Goal: Information Seeking & Learning: Learn about a topic

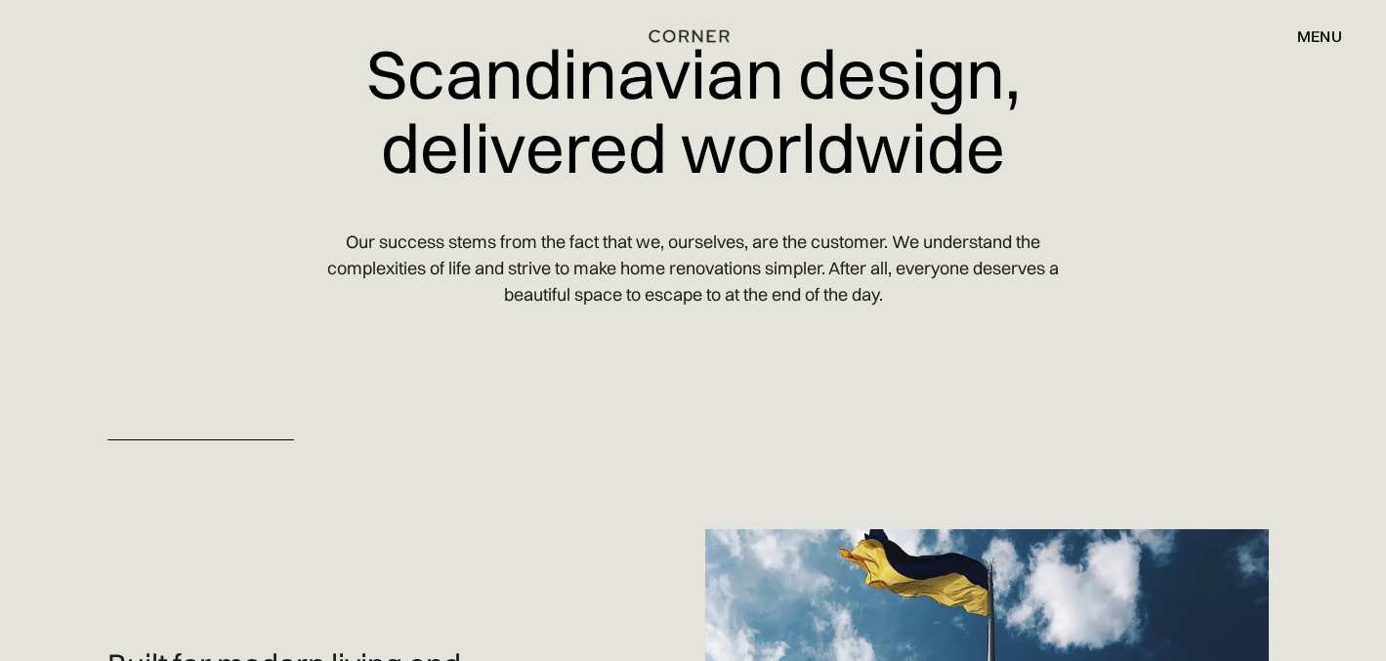
scroll to position [86, 0]
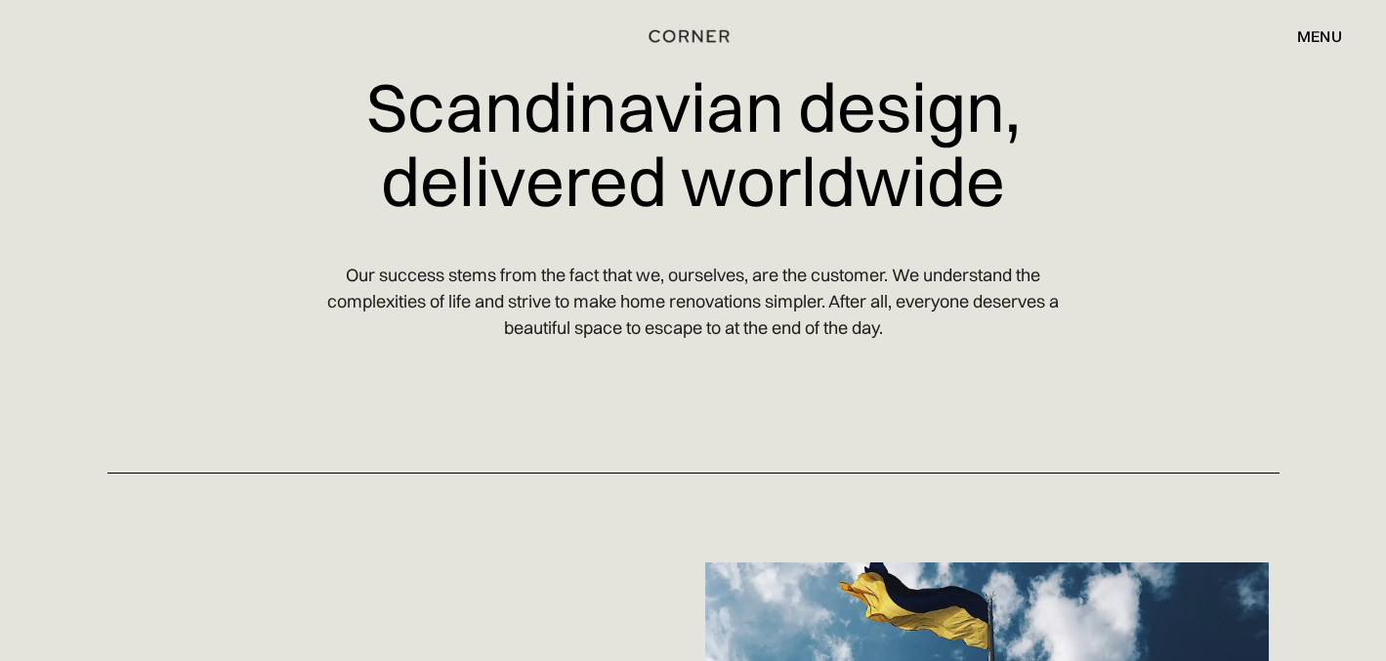
click at [1329, 33] on div "menu" at bounding box center [1319, 36] width 45 height 16
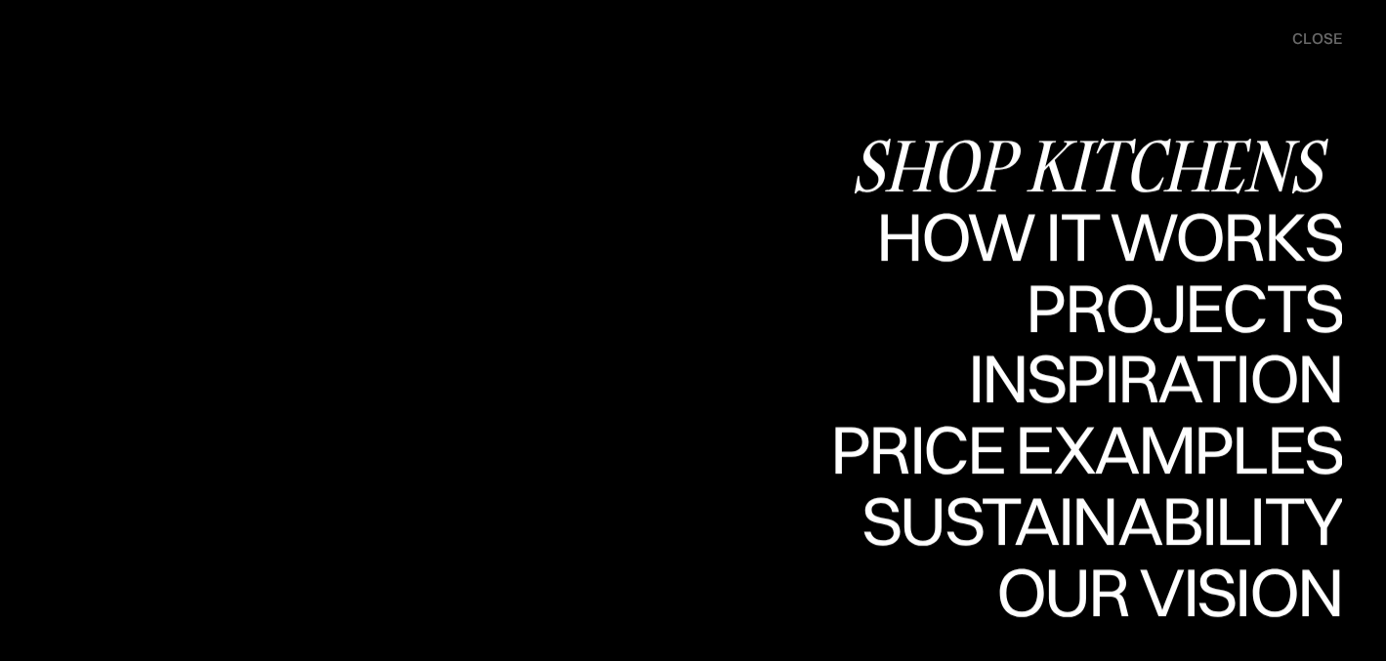
click at [1264, 164] on div "Shop Kitchens" at bounding box center [1096, 165] width 491 height 68
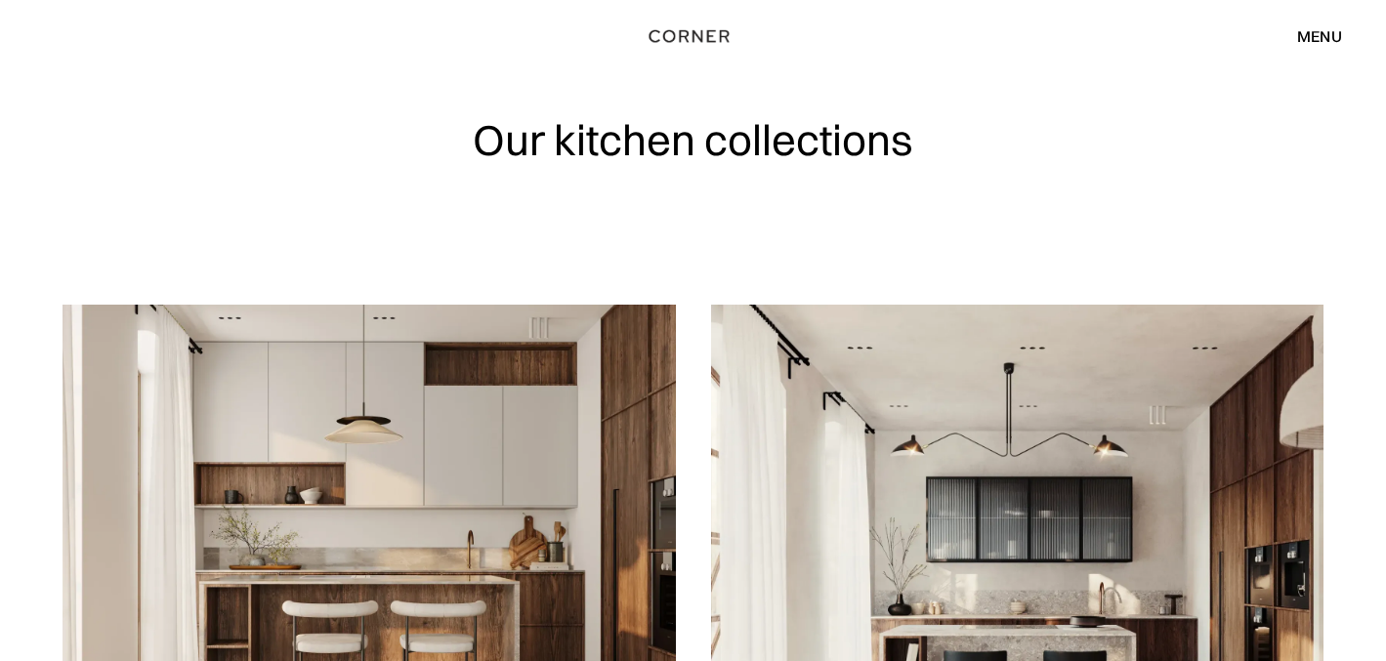
click at [1324, 20] on div "menu close" at bounding box center [1309, 36] width 64 height 33
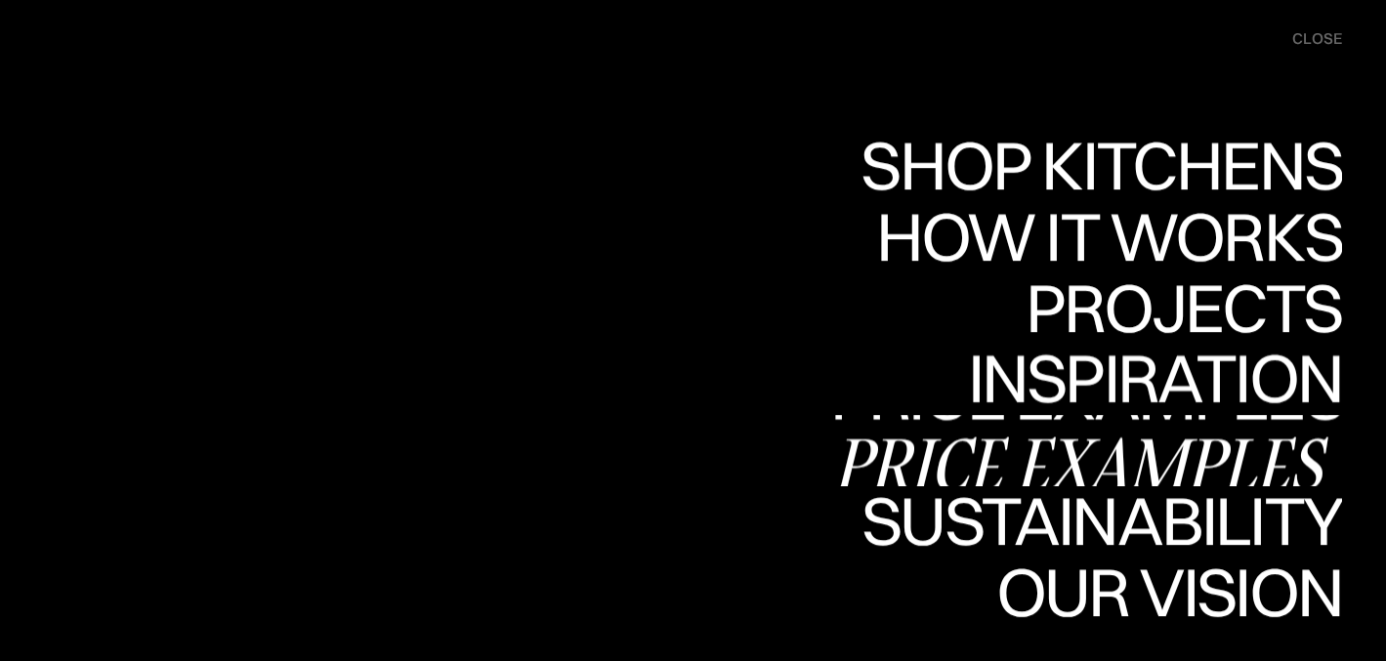
click at [1132, 430] on div "Price examples" at bounding box center [1086, 464] width 512 height 68
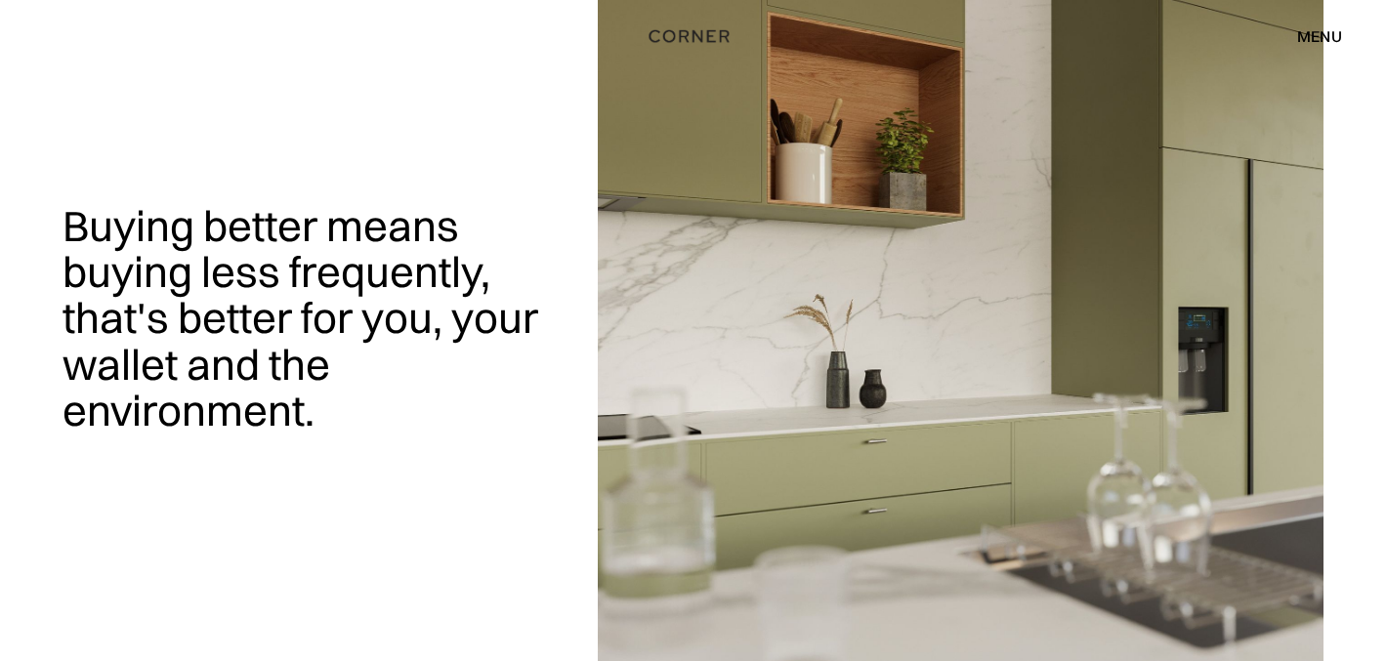
click at [1312, 44] on div "menu" at bounding box center [1319, 36] width 45 height 16
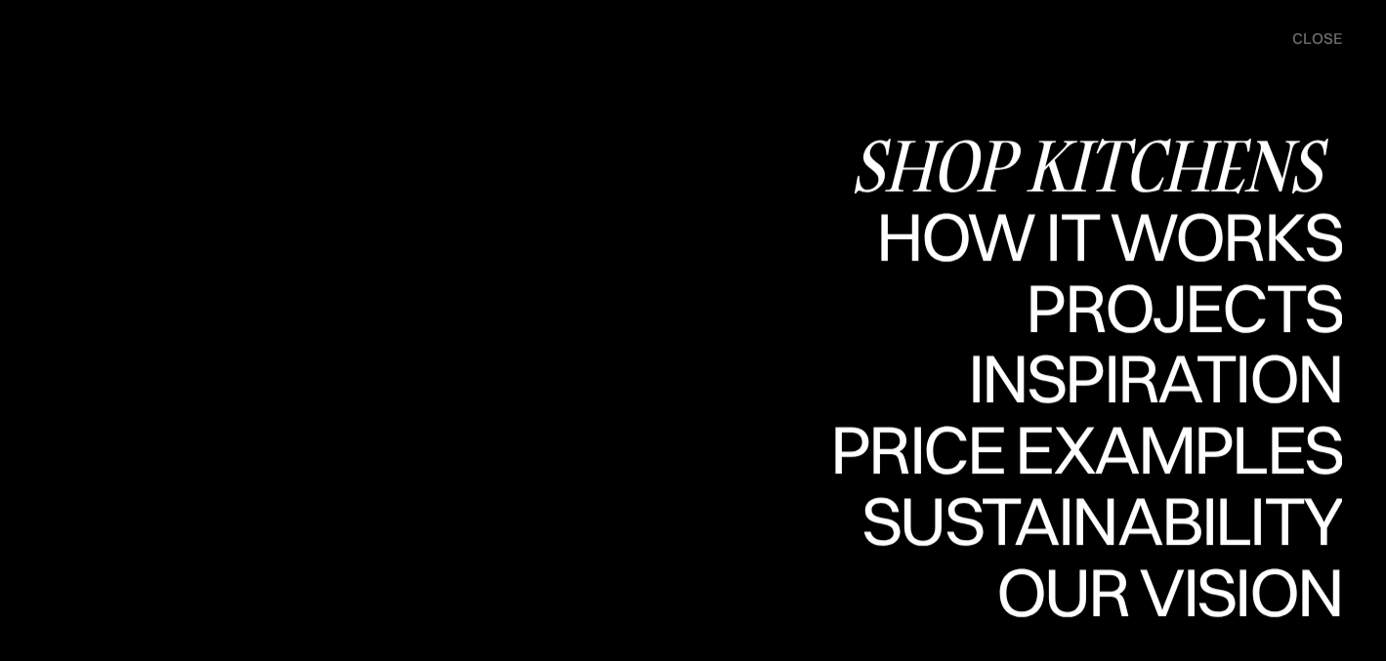
click at [1187, 176] on div "Shop Kitchens" at bounding box center [1096, 165] width 491 height 68
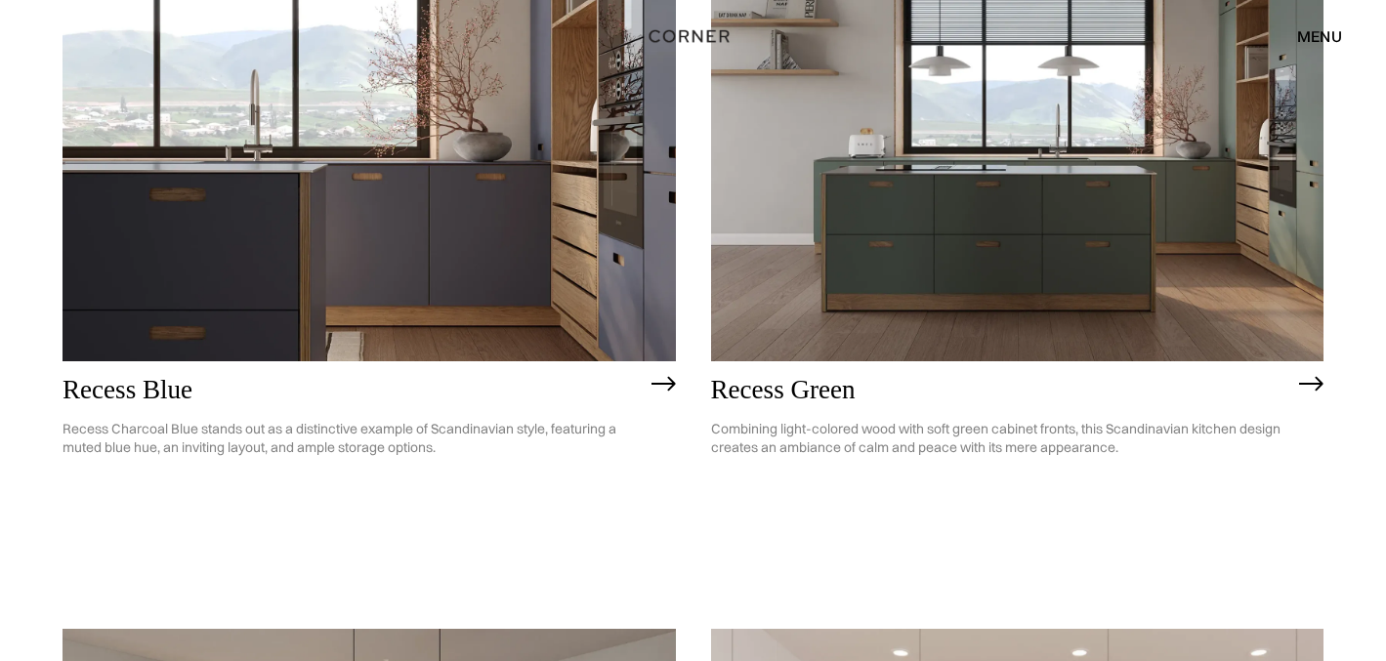
scroll to position [1953, 0]
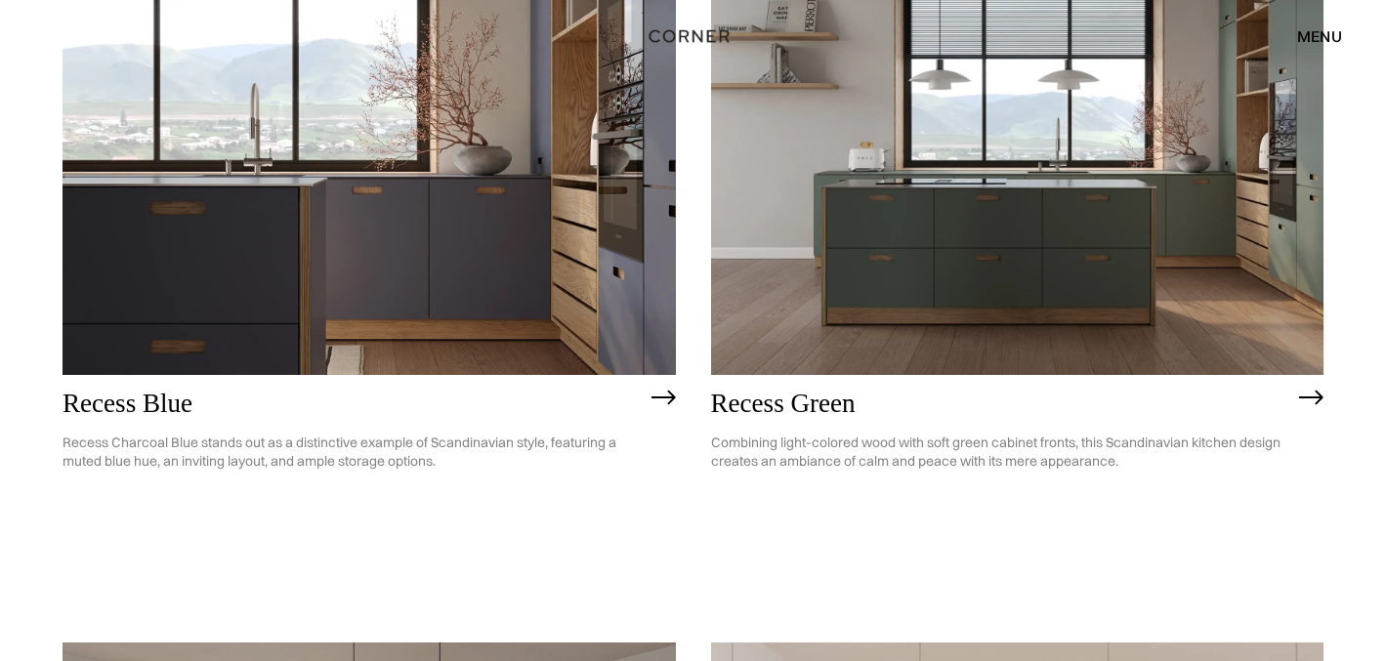
click at [772, 331] on img at bounding box center [1017, 130] width 613 height 490
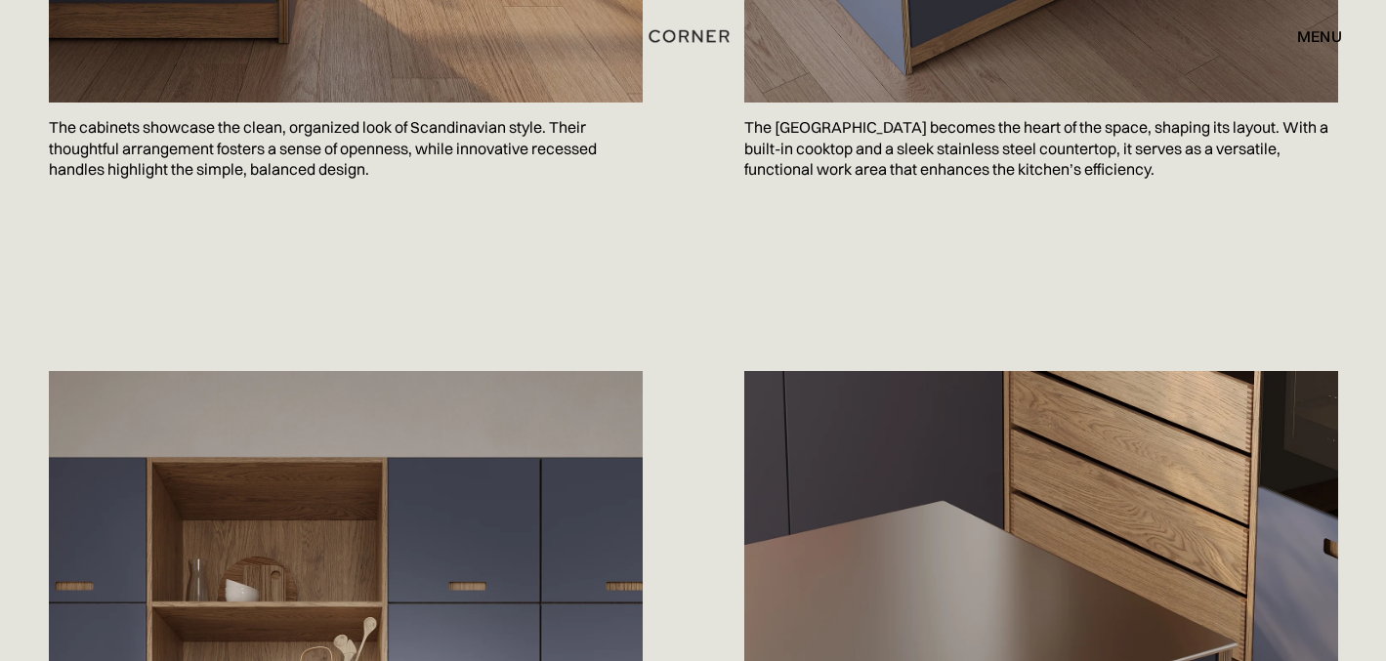
scroll to position [1622, 0]
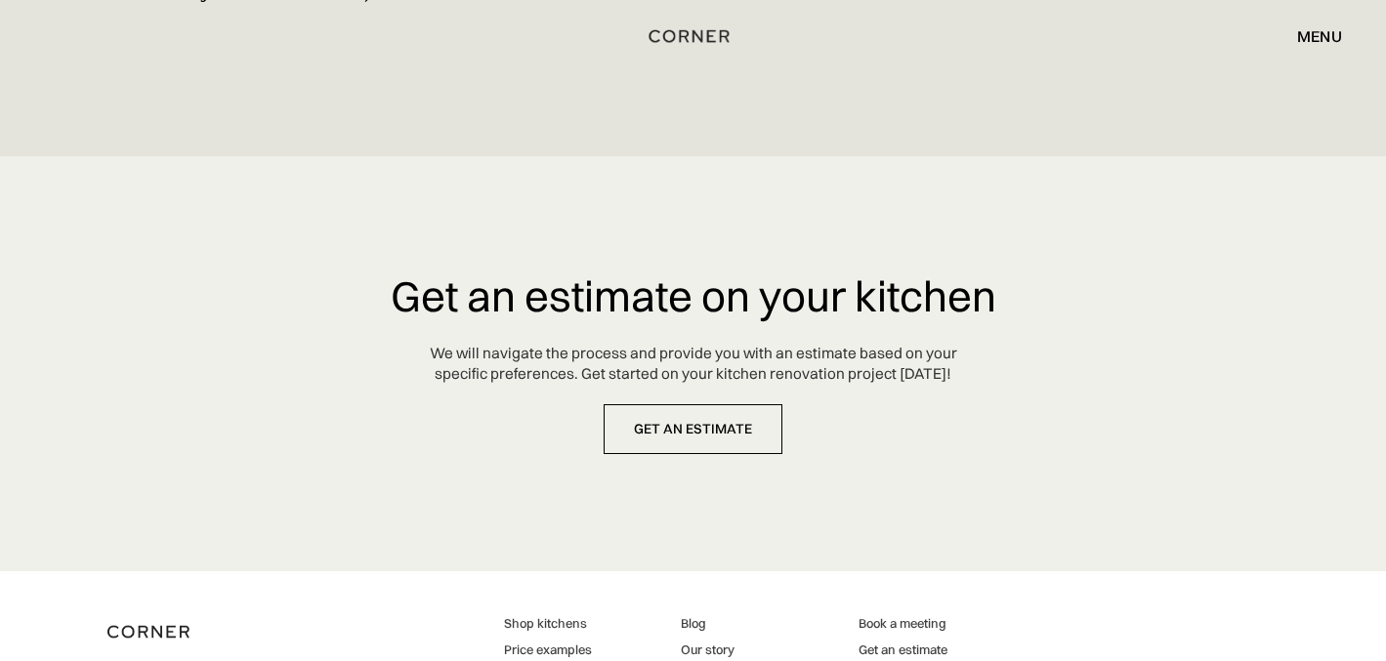
scroll to position [9884, 0]
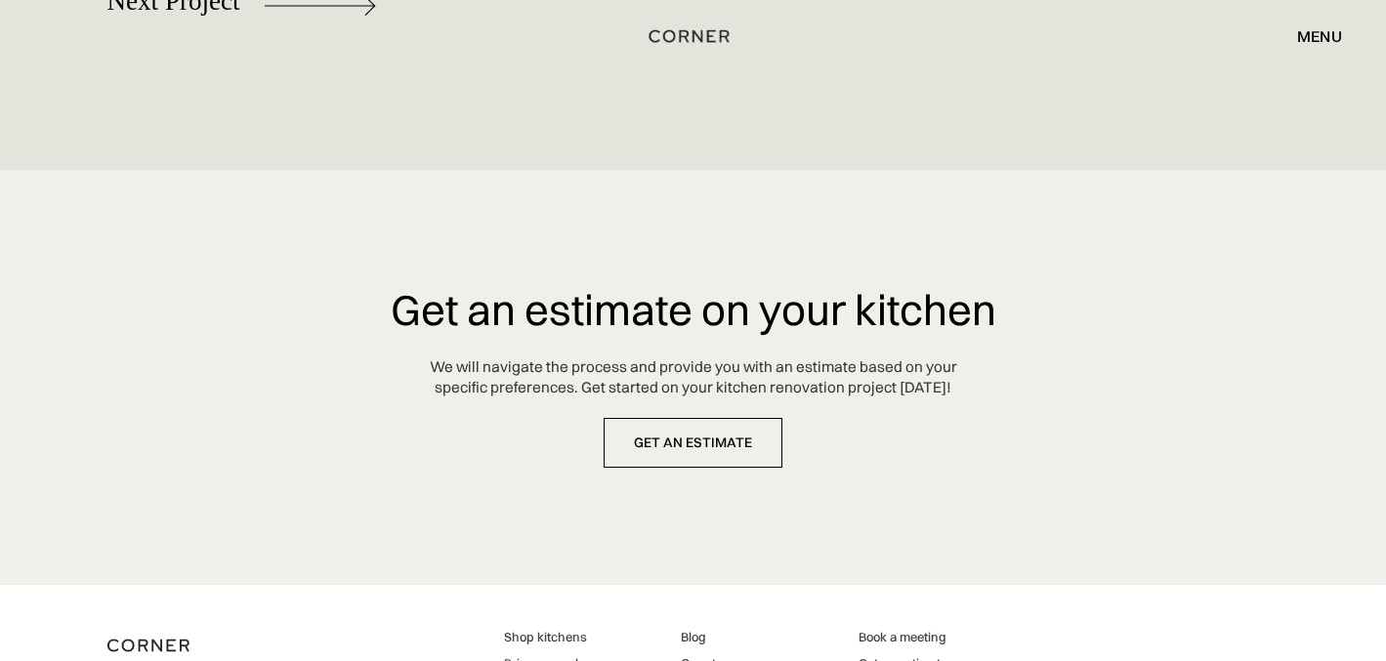
click at [1328, 43] on div "menu" at bounding box center [1319, 36] width 45 height 16
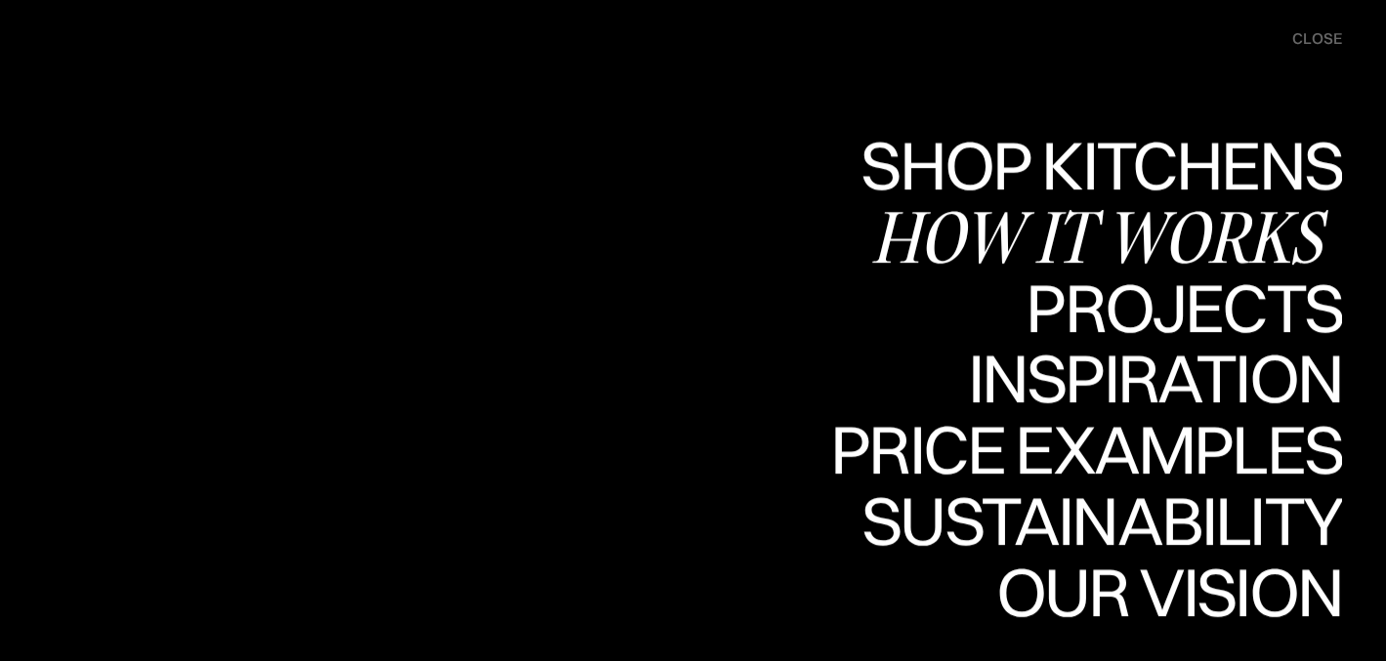
click at [1210, 224] on div "How it works" at bounding box center [1106, 236] width 471 height 68
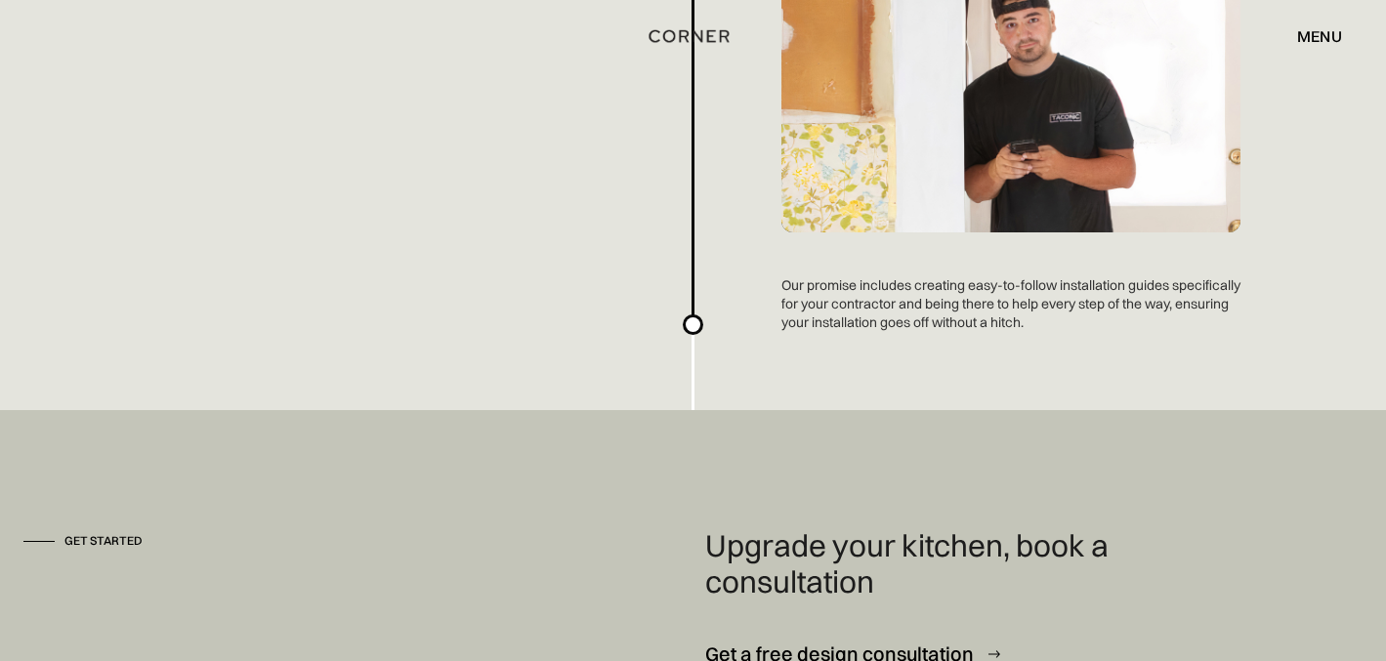
scroll to position [5209, 0]
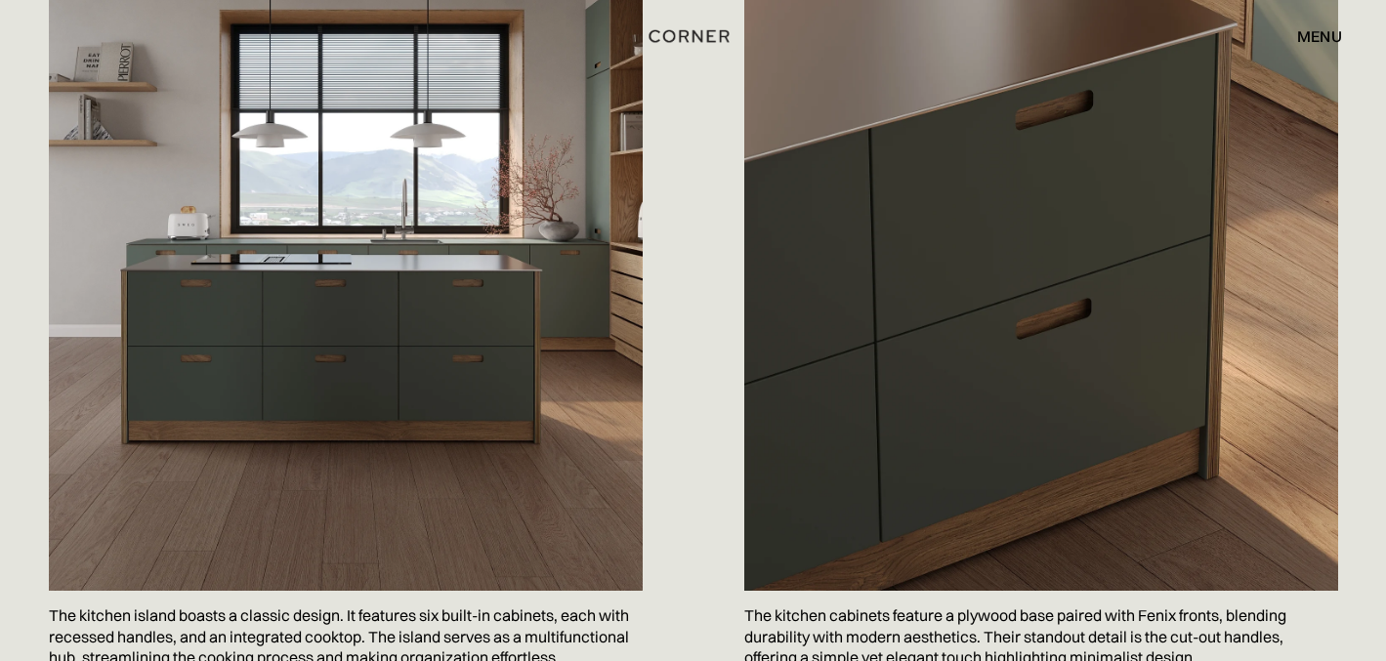
scroll to position [1358, 0]
